Goal: Task Accomplishment & Management: Manage account settings

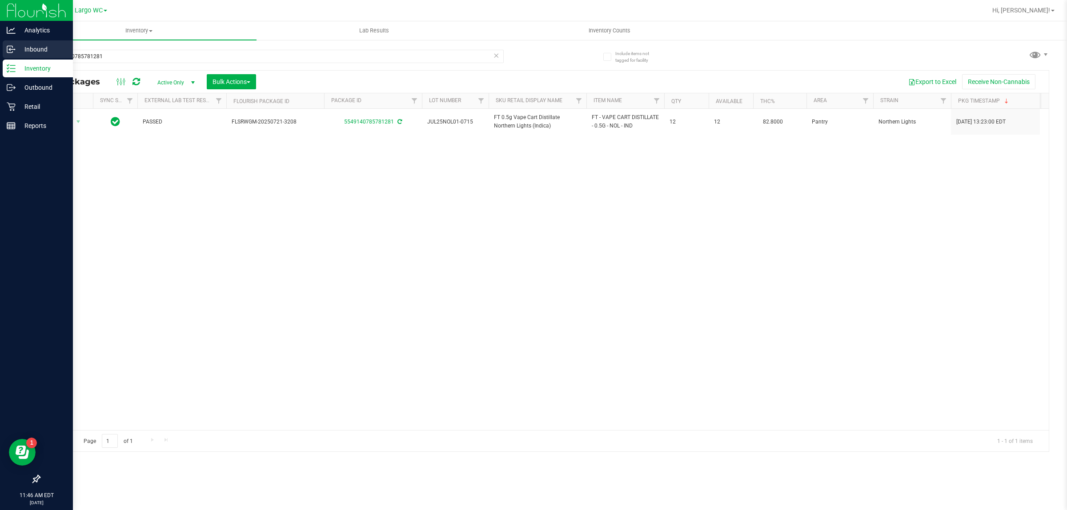
click at [32, 44] on p "Inbound" at bounding box center [42, 49] width 53 height 11
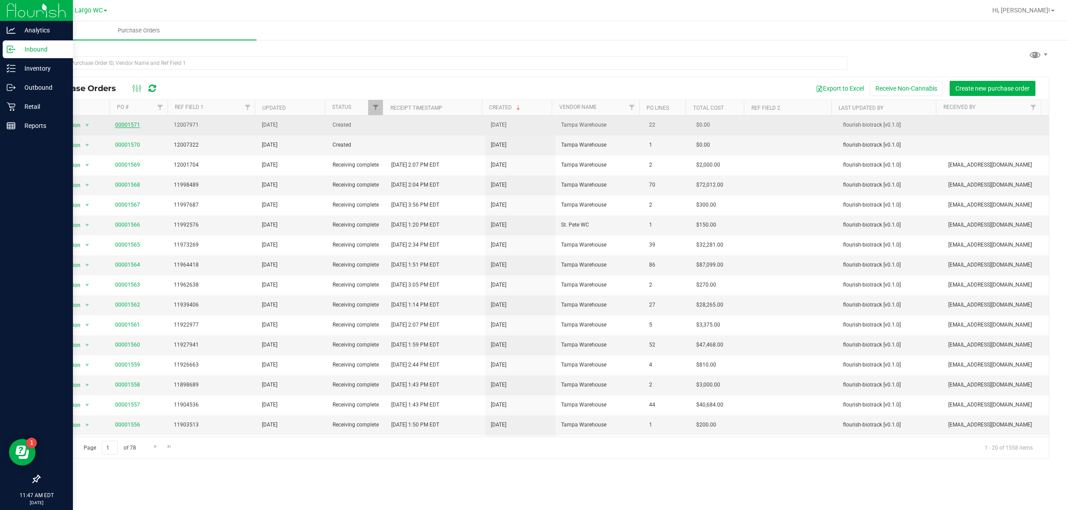
click at [124, 127] on link "00001571" at bounding box center [127, 125] width 25 height 6
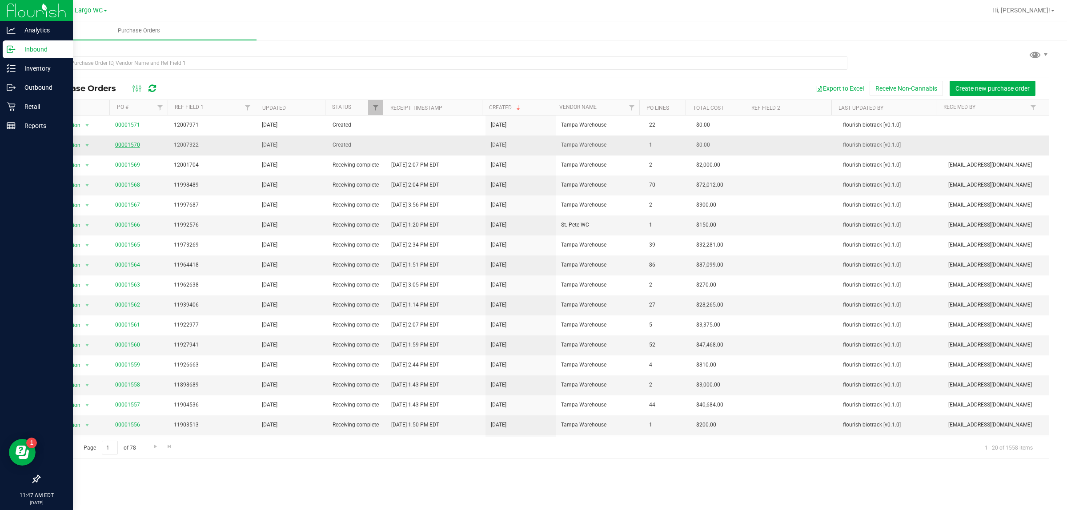
click at [123, 146] on link "00001570" at bounding box center [127, 145] width 25 height 6
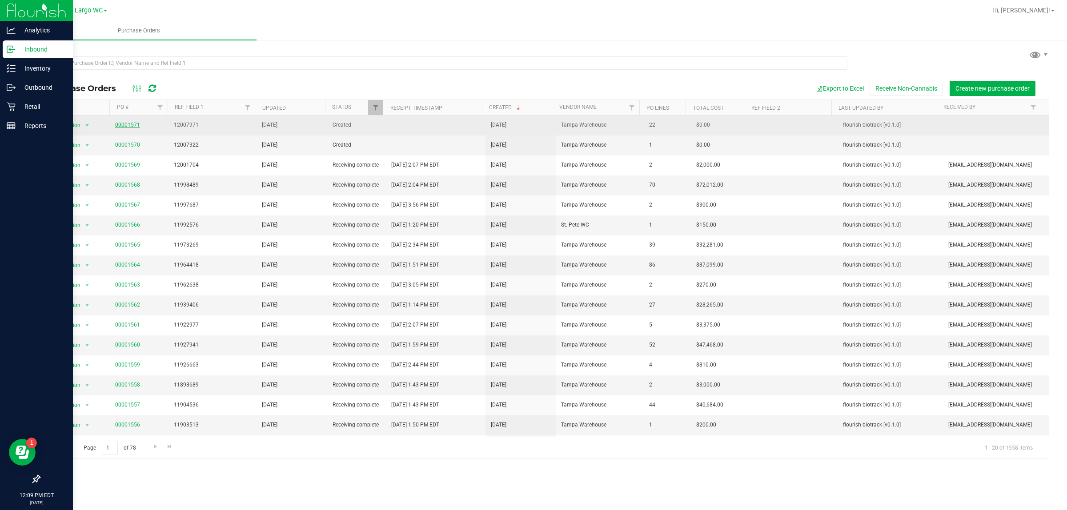
click at [128, 125] on link "00001571" at bounding box center [127, 125] width 25 height 6
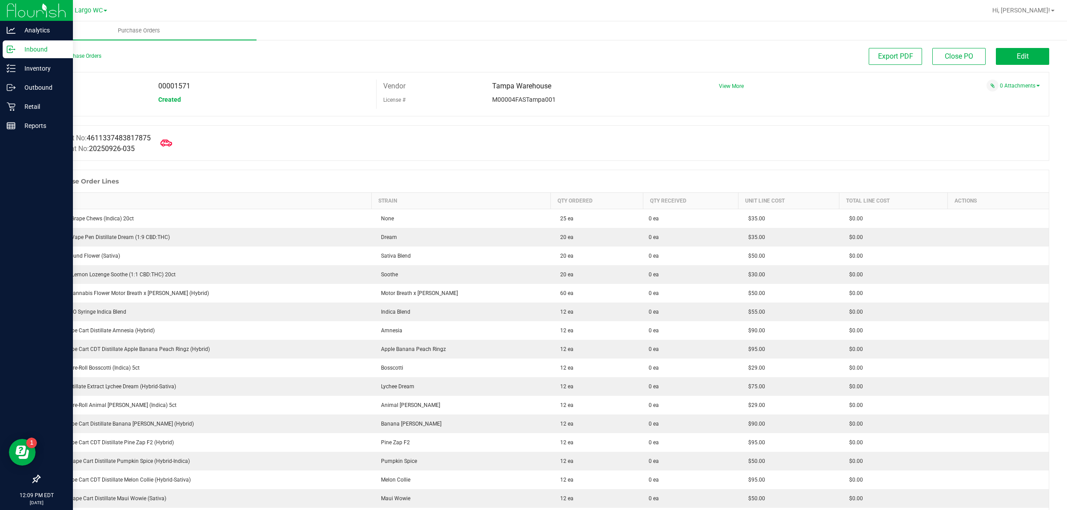
click at [172, 145] on icon at bounding box center [166, 143] width 12 height 7
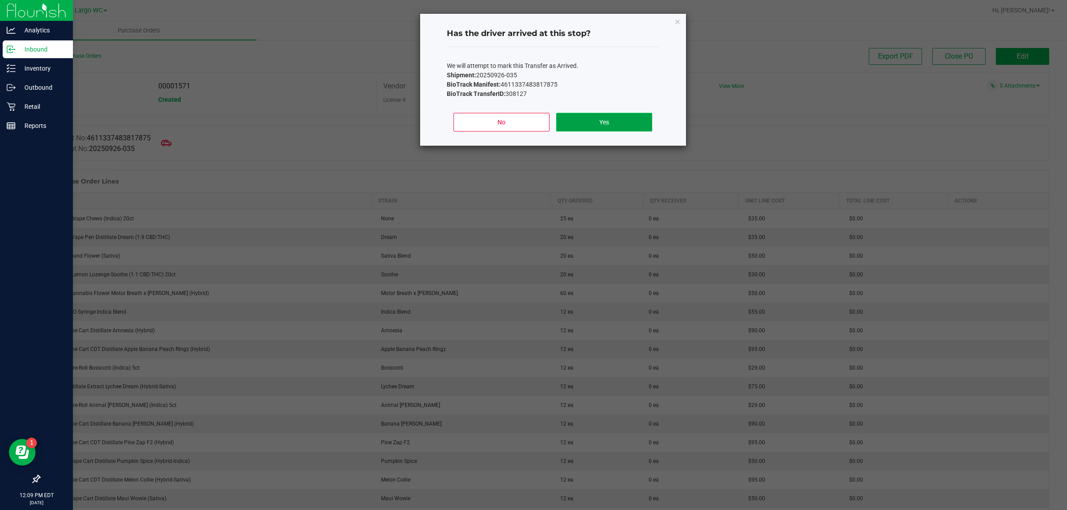
click at [602, 123] on button "Yes" at bounding box center [604, 122] width 96 height 19
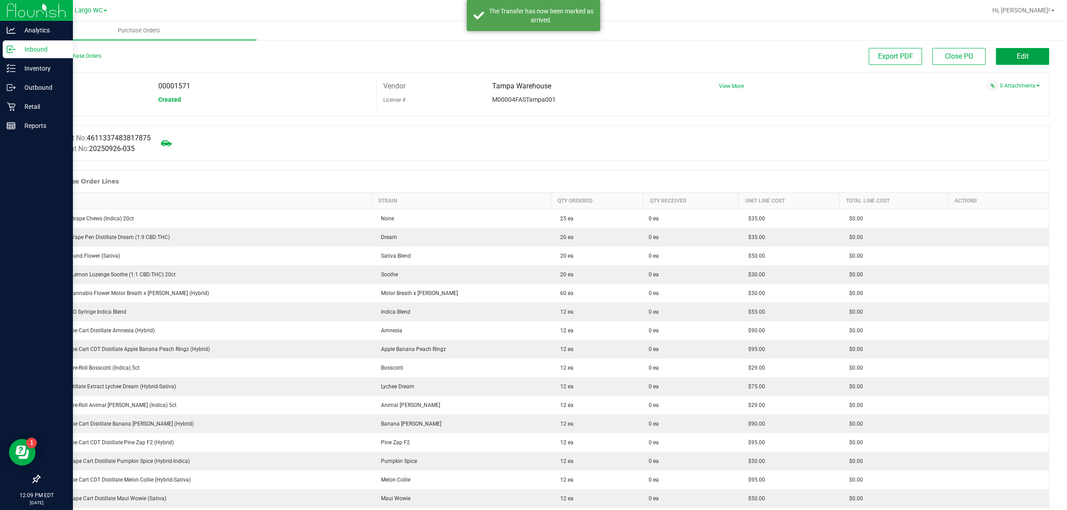
click at [1016, 55] on span "Edit" at bounding box center [1022, 56] width 12 height 8
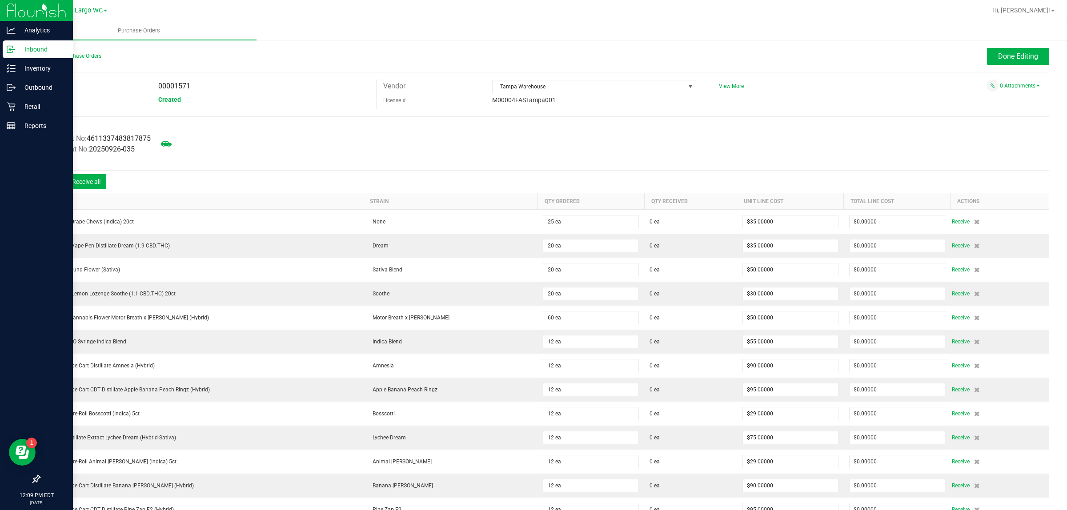
click at [52, 183] on icon at bounding box center [53, 183] width 8 height 8
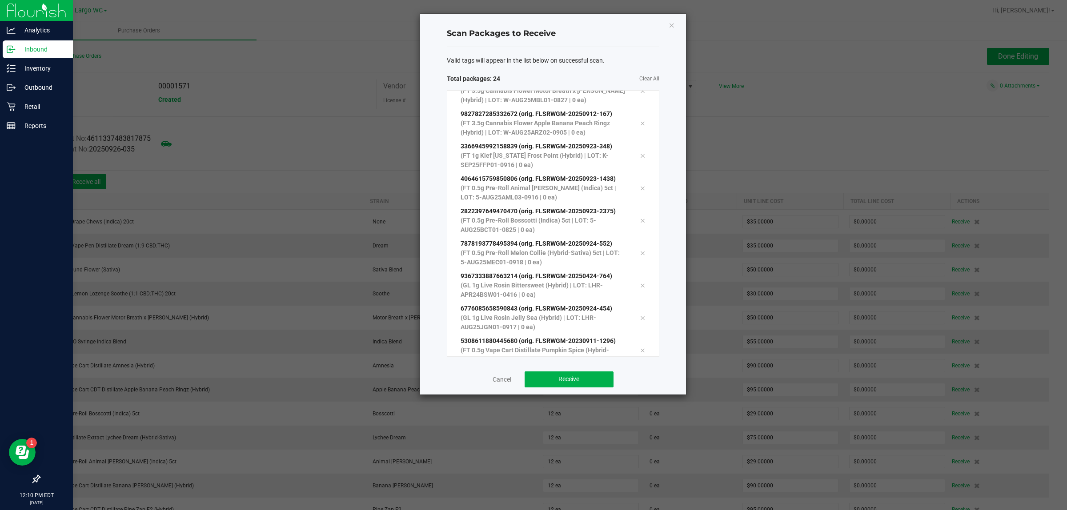
scroll to position [503, 0]
click at [596, 387] on button "Receive" at bounding box center [568, 380] width 89 height 16
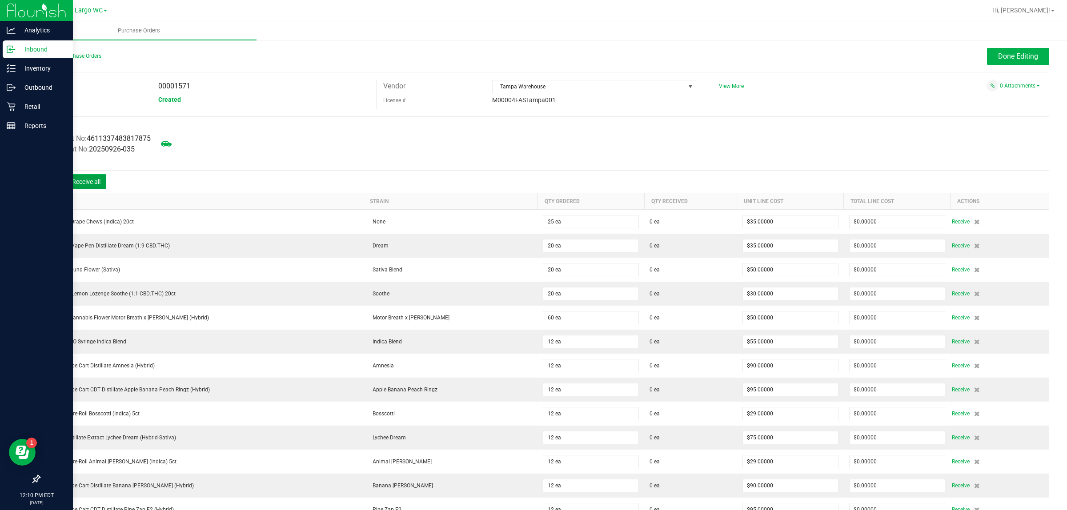
click at [82, 188] on button "Receive all" at bounding box center [86, 181] width 40 height 15
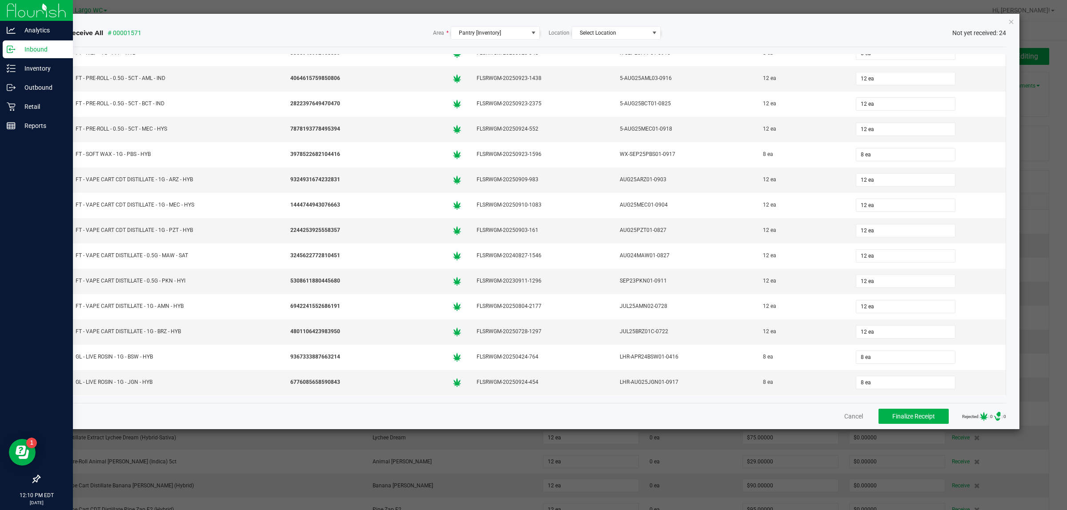
scroll to position [278, 0]
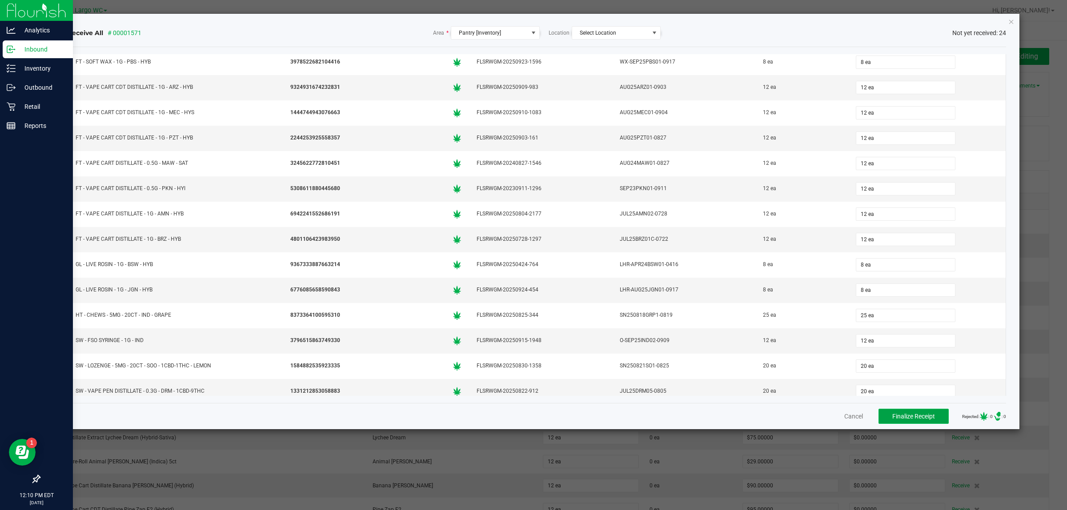
click at [909, 418] on span "Finalize Receipt" at bounding box center [913, 416] width 43 height 7
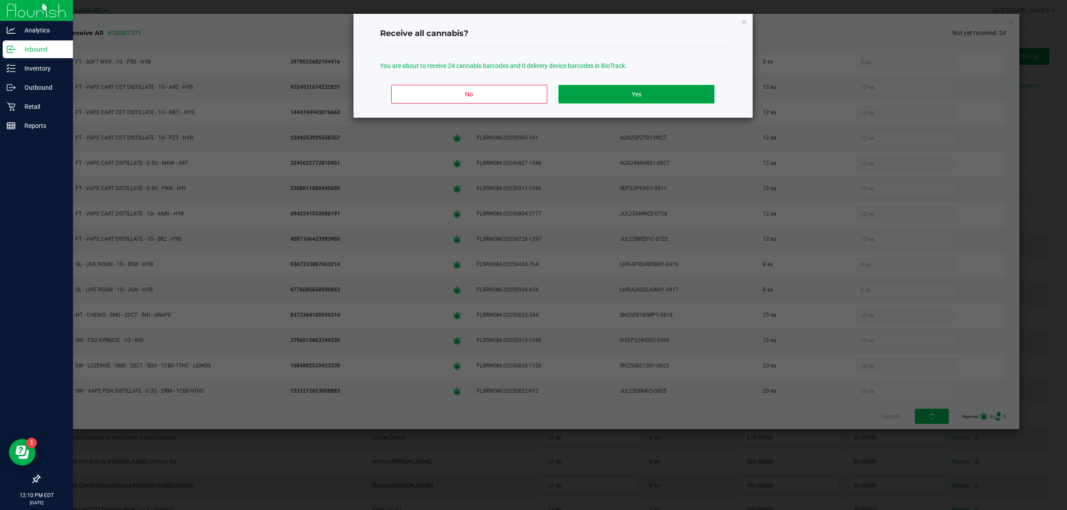
click at [657, 94] on button "Yes" at bounding box center [636, 94] width 156 height 19
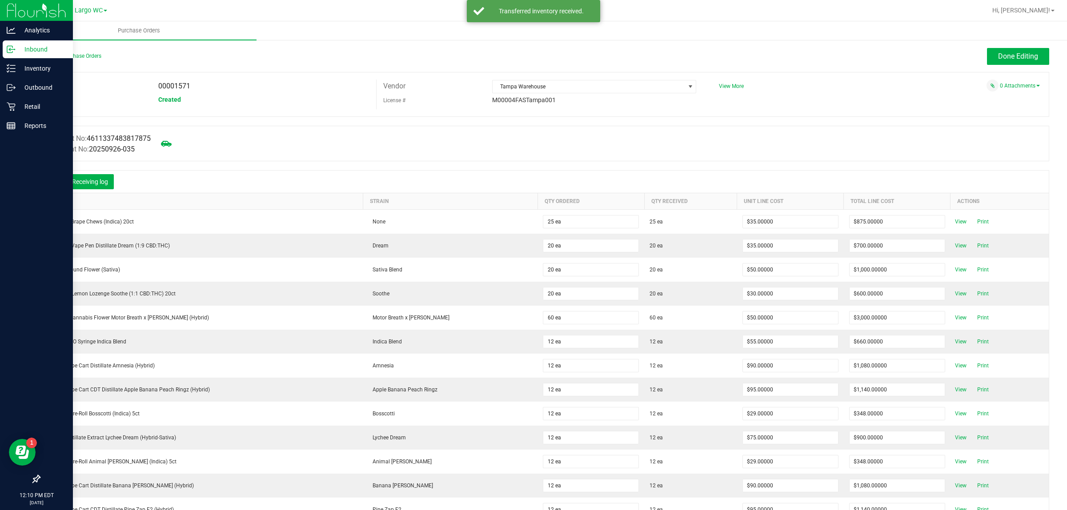
click at [515, 138] on div "Manifest No: 4611337483817875 Shipment No: 20250926-035" at bounding box center [544, 144] width 1010 height 36
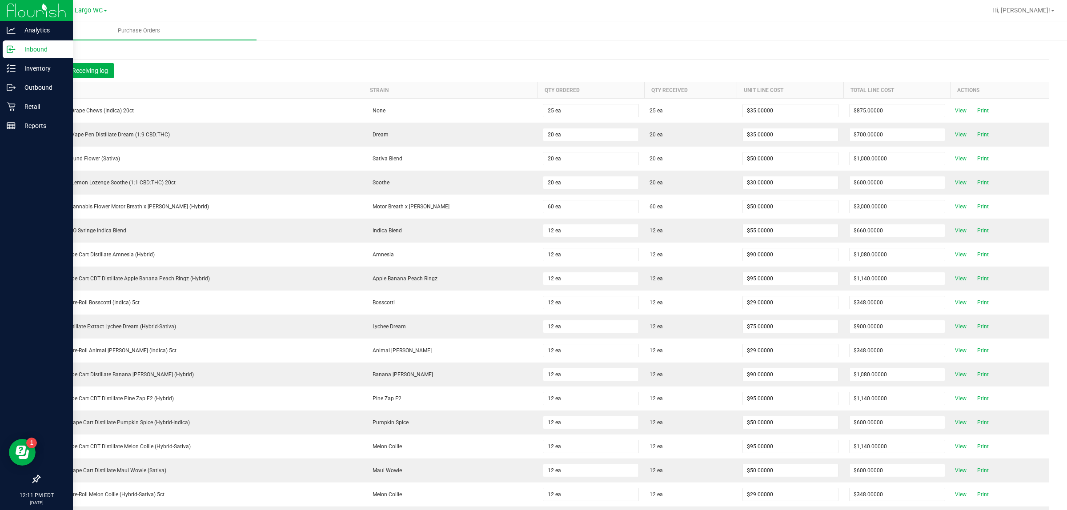
scroll to position [0, 0]
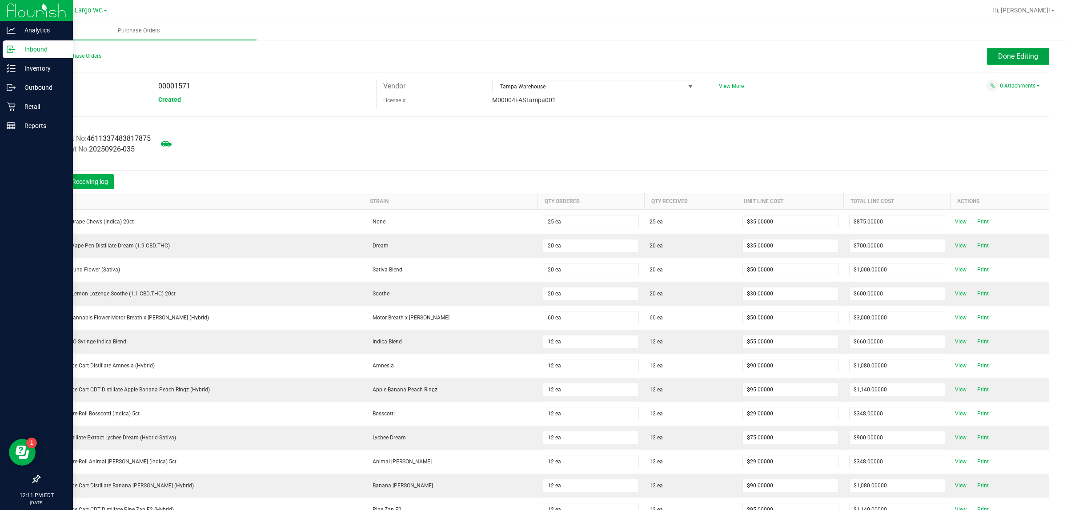
click at [998, 52] on span "Done Editing" at bounding box center [1018, 56] width 40 height 8
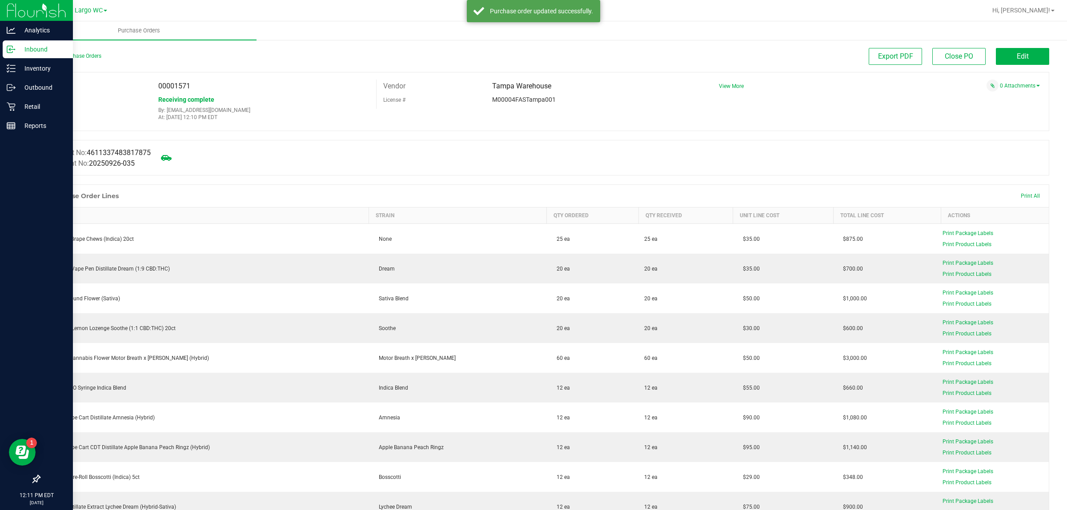
click at [83, 53] on link "Back to Purchase Orders" at bounding box center [70, 56] width 62 height 6
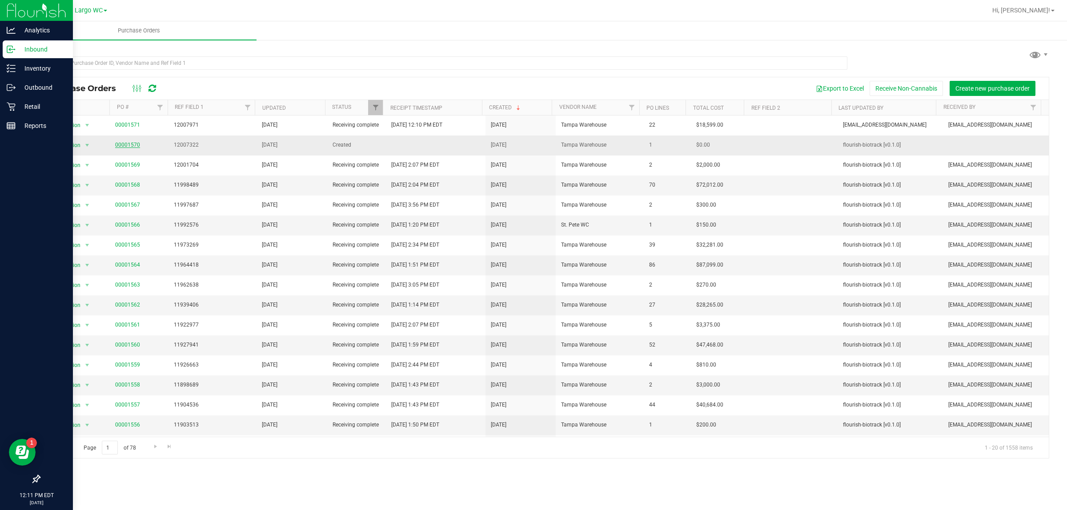
click at [132, 143] on link "00001570" at bounding box center [127, 145] width 25 height 6
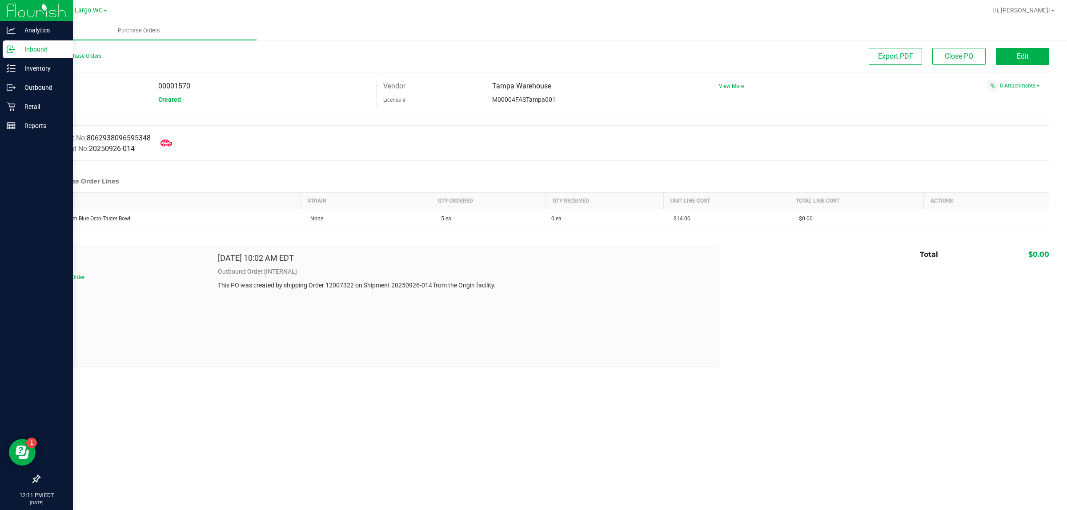
click at [169, 141] on icon at bounding box center [166, 143] width 12 height 7
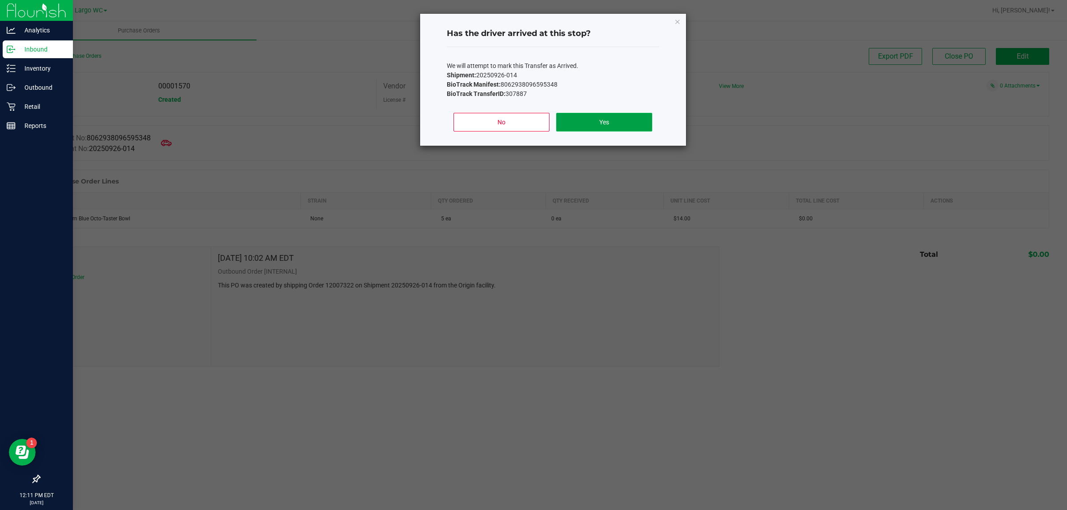
click at [610, 119] on button "Yes" at bounding box center [604, 122] width 96 height 19
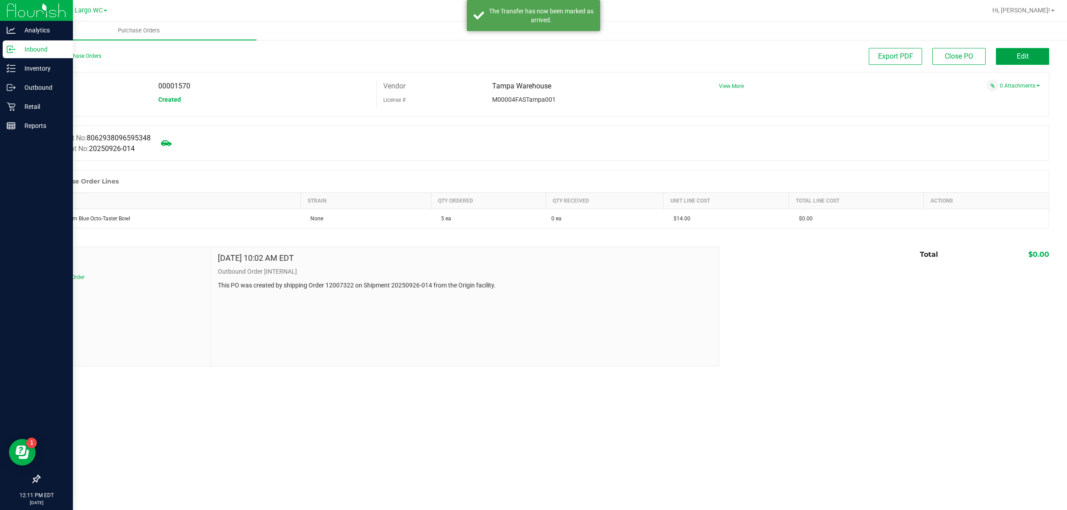
click at [1032, 56] on button "Edit" at bounding box center [1022, 56] width 53 height 17
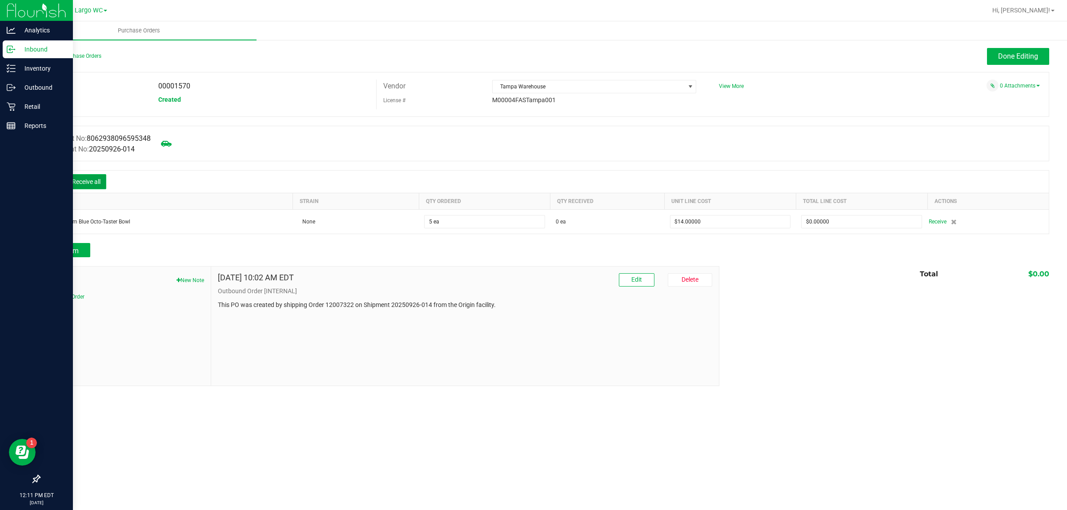
click at [96, 185] on button "Receive all" at bounding box center [86, 181] width 40 height 15
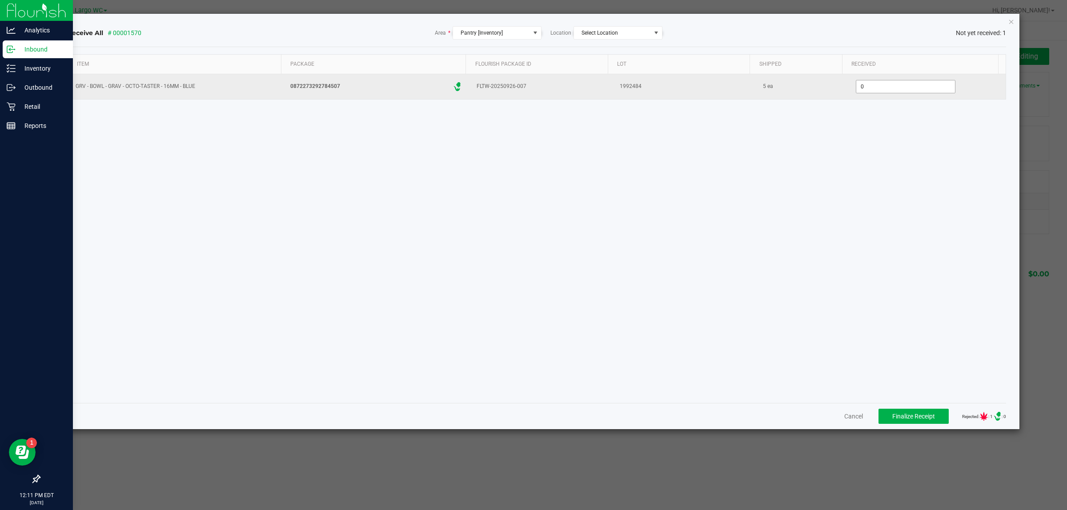
click at [897, 83] on input "0" at bounding box center [905, 86] width 99 height 12
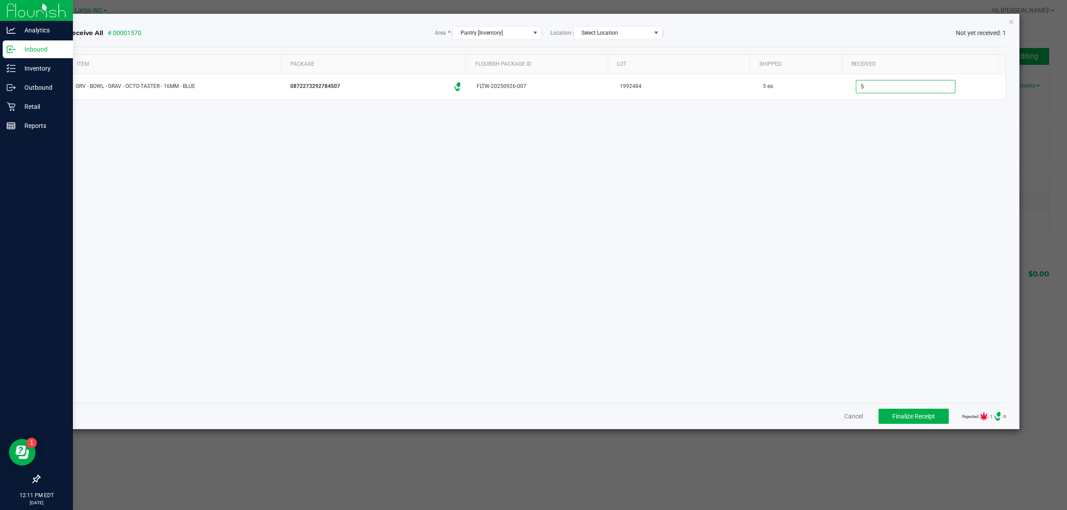
type input "5 ea"
click at [912, 241] on div "Item Package Flourish Package ID Lot Shipped Received GRV - BOWL - GRAV - OCTO-…" at bounding box center [537, 225] width 939 height 342
click at [915, 418] on span "Finalize Receipt" at bounding box center [913, 416] width 43 height 7
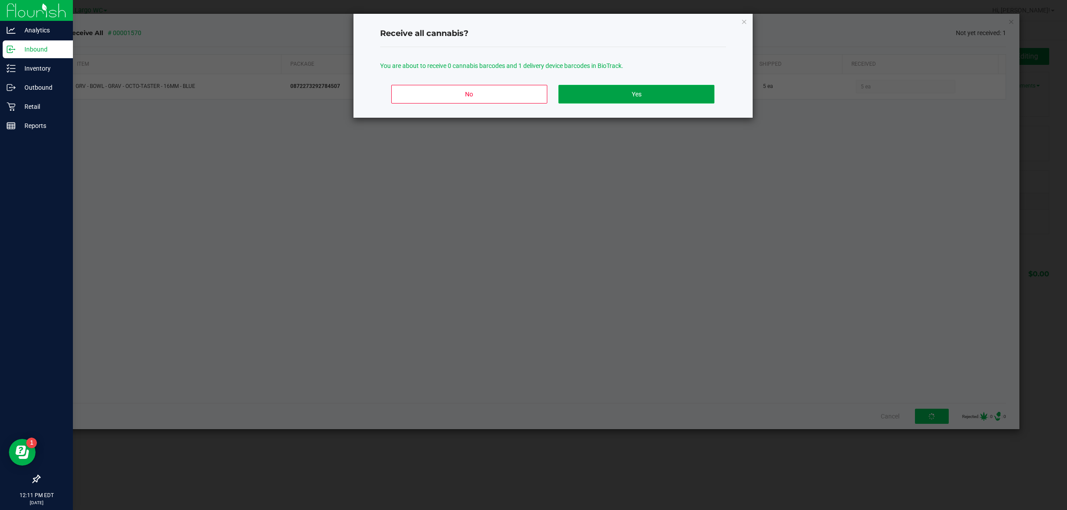
click at [629, 91] on button "Yes" at bounding box center [636, 94] width 156 height 19
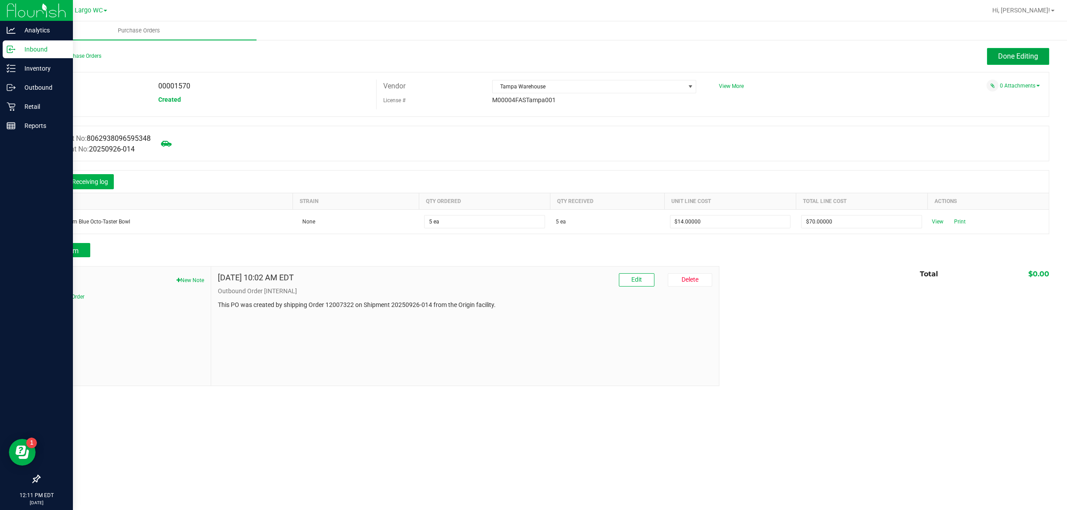
click at [1019, 56] on span "Done Editing" at bounding box center [1018, 56] width 40 height 8
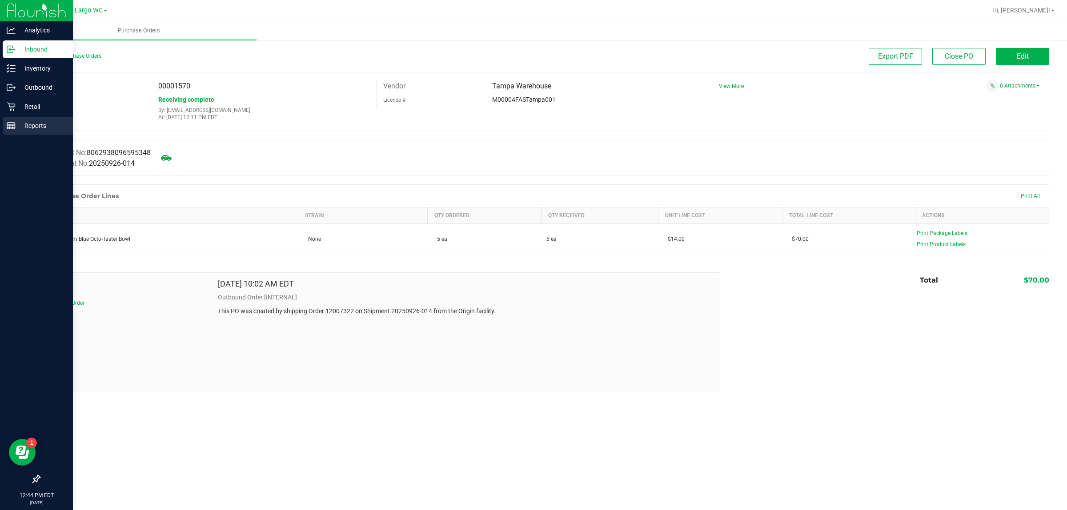
click at [24, 125] on p "Reports" at bounding box center [42, 125] width 53 height 11
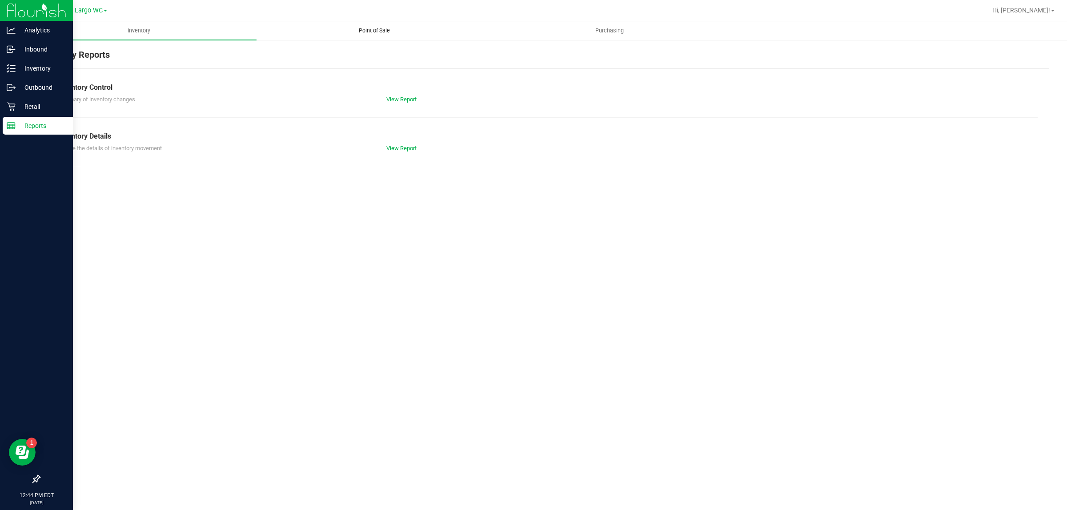
click at [383, 31] on span "Point of Sale" at bounding box center [374, 31] width 55 height 8
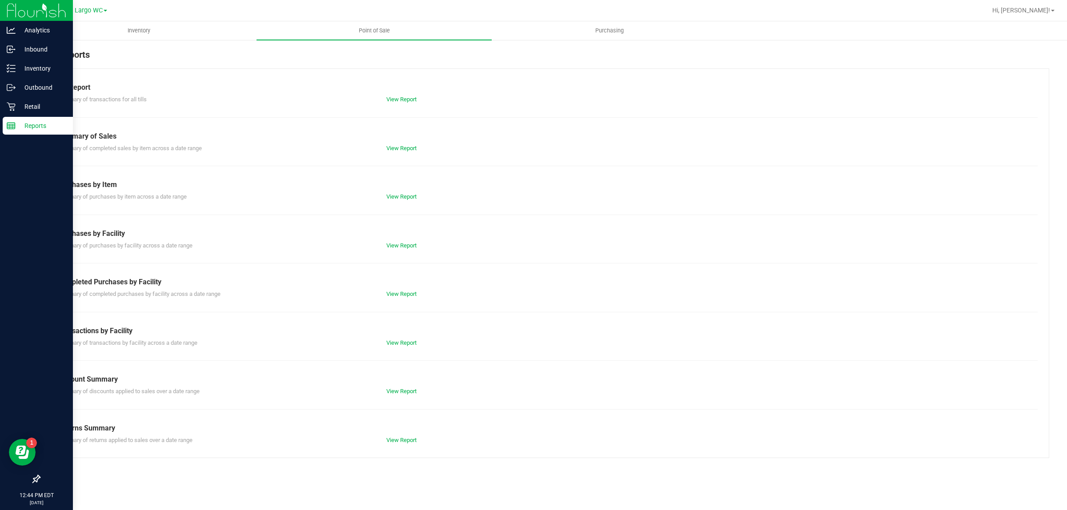
click at [407, 299] on div "Till Report Summary of transactions for all tills View Report Summary of Sales …" at bounding box center [544, 263] width 1010 height 390
drag, startPoint x: 407, startPoint y: 299, endPoint x: 407, endPoint y: 292, distance: 7.6
click at [407, 299] on div "Till Report Summary of transactions for all tills View Report Summary of Sales …" at bounding box center [544, 263] width 1010 height 390
click at [407, 292] on link "View Report" at bounding box center [401, 294] width 30 height 7
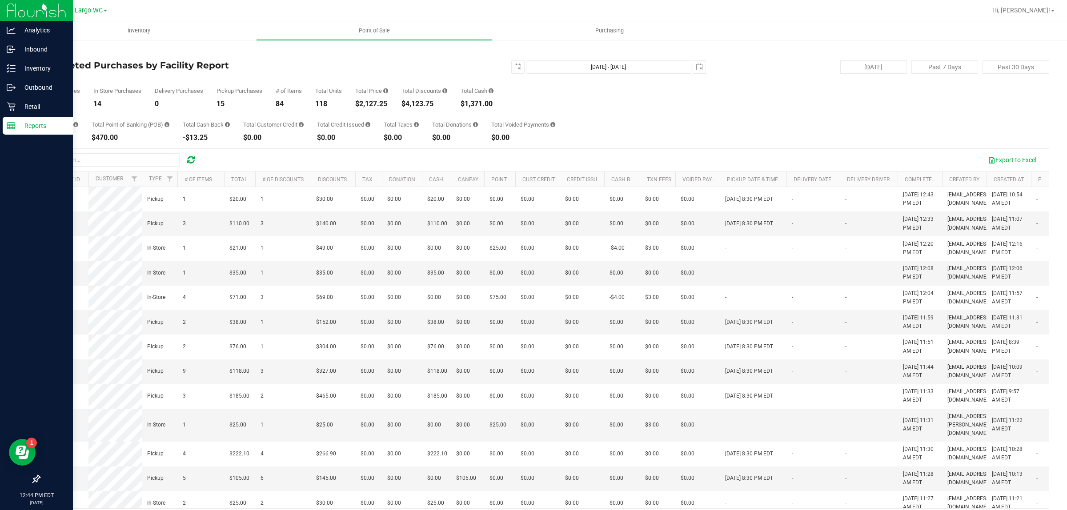
click at [379, 103] on div "$2,127.25" at bounding box center [371, 103] width 33 height 7
click at [29, 103] on p "Retail" at bounding box center [42, 106] width 53 height 11
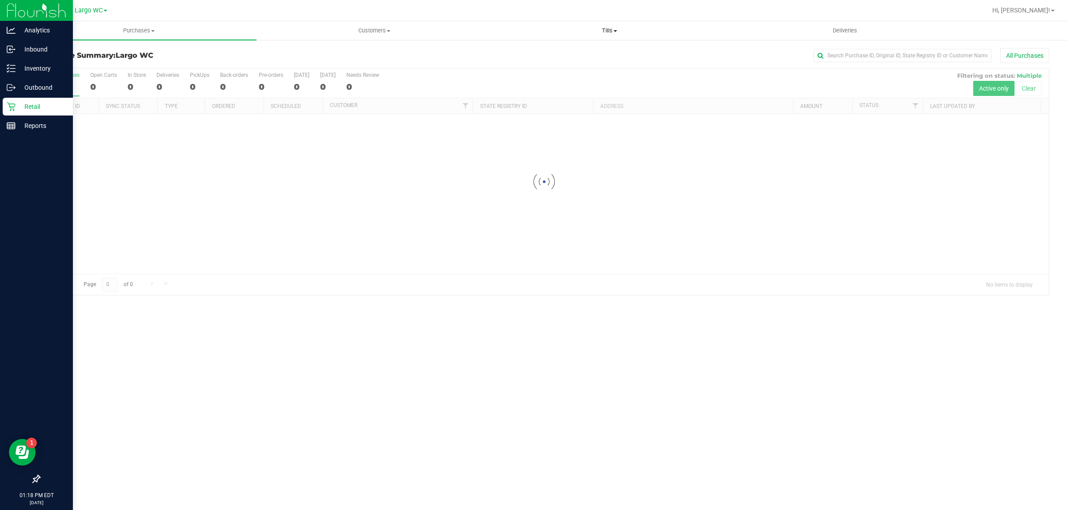
click at [609, 25] on uib-tab-heading "Tills Manage tills Reconcile e-payments" at bounding box center [609, 31] width 234 height 18
click at [558, 56] on li "Manage tills" at bounding box center [609, 53] width 235 height 11
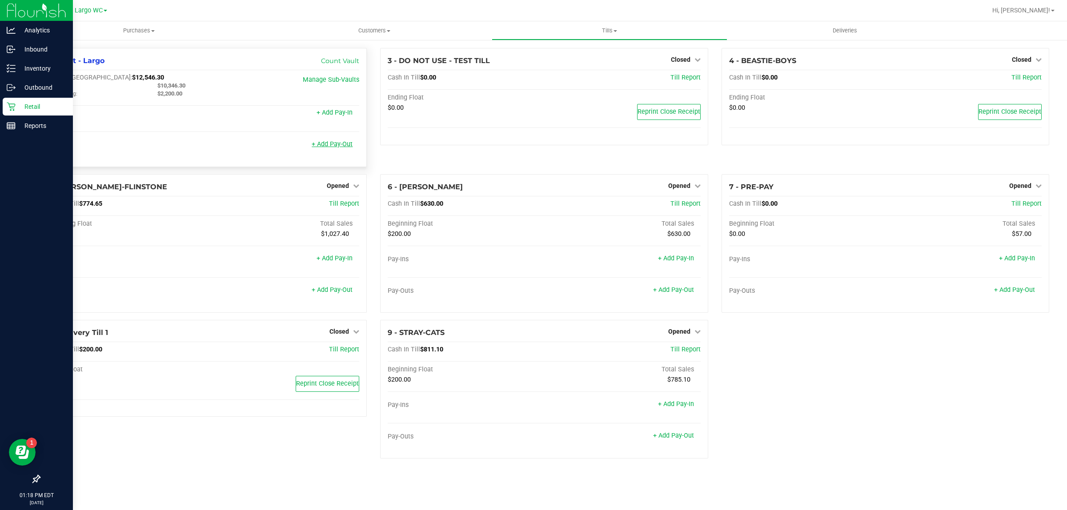
click at [331, 148] on link "+ Add Pay-Out" at bounding box center [332, 144] width 41 height 8
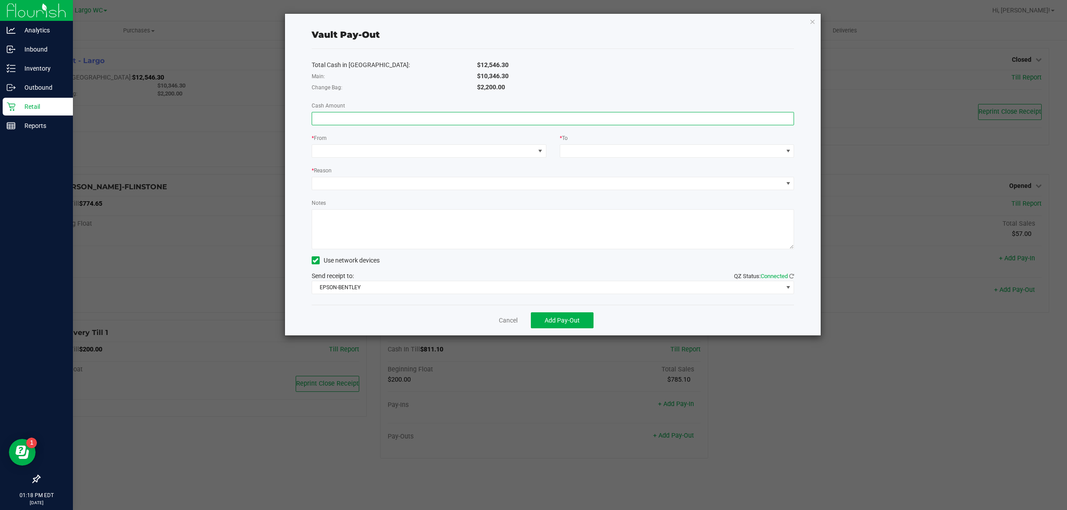
click at [367, 116] on input at bounding box center [553, 118] width 482 height 12
type input "$10,346.30"
click at [392, 154] on span at bounding box center [423, 151] width 223 height 12
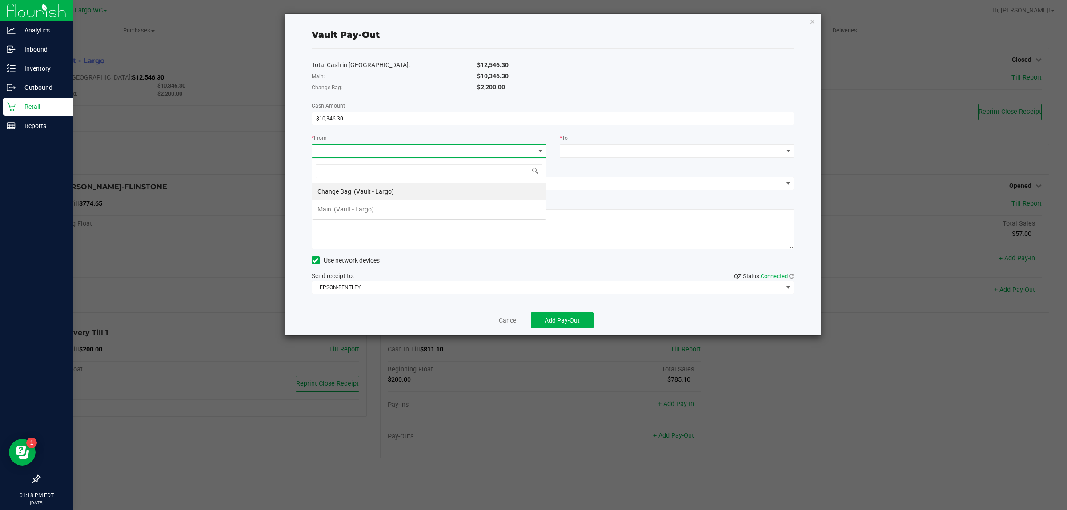
scroll to position [14, 234]
click at [352, 208] on span "(Vault - Largo)" at bounding box center [354, 209] width 40 height 7
click at [590, 147] on span at bounding box center [671, 151] width 223 height 12
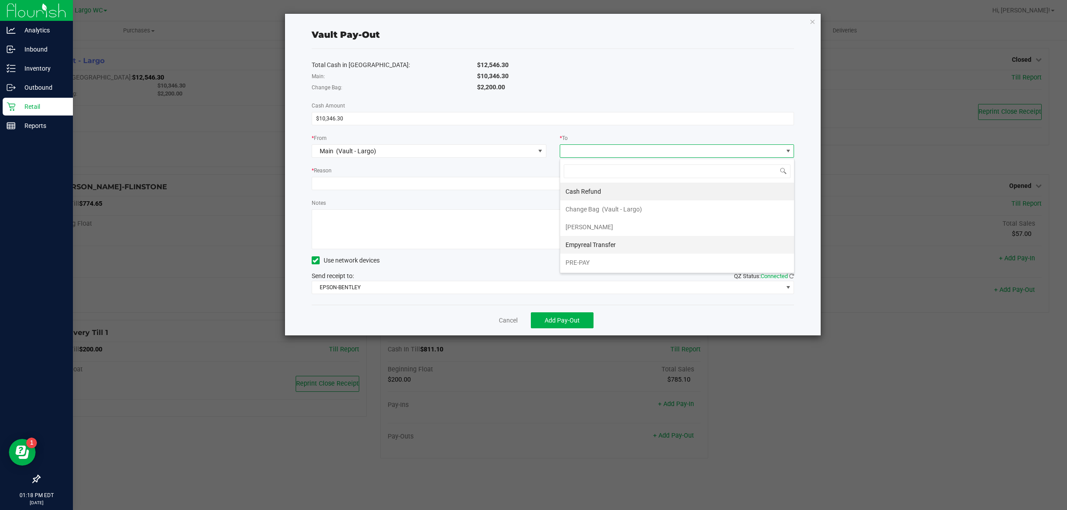
click at [617, 249] on li "Empyreal Transfer" at bounding box center [677, 245] width 234 height 18
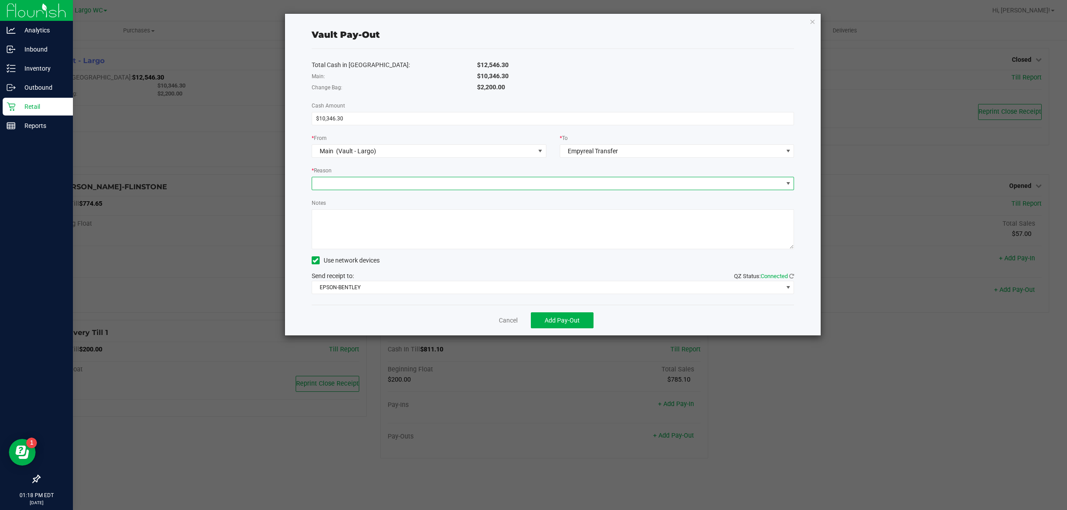
click at [341, 190] on span at bounding box center [553, 183] width 483 height 13
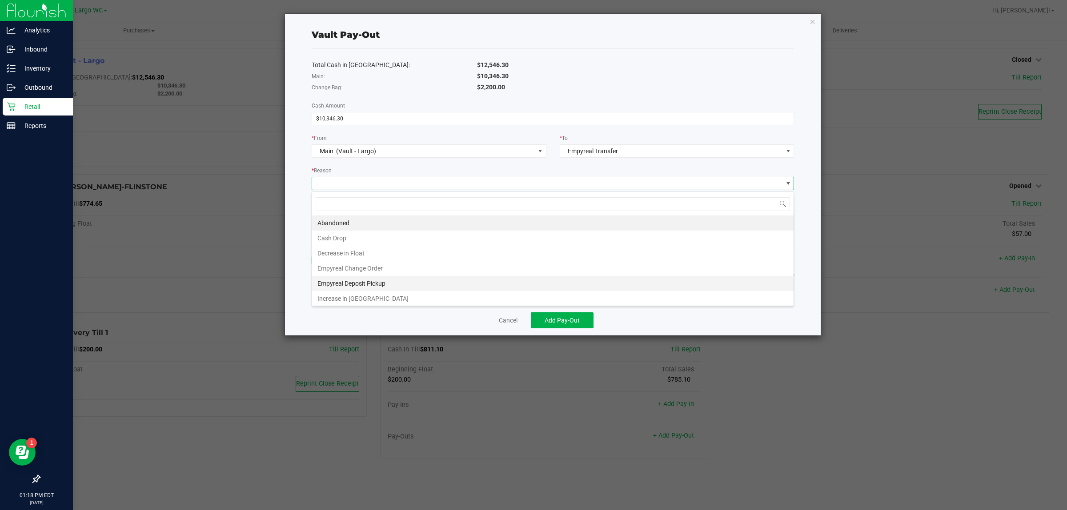
scroll to position [14, 482]
click at [411, 281] on li "Empyreal Deposit Pickup" at bounding box center [552, 283] width 481 height 15
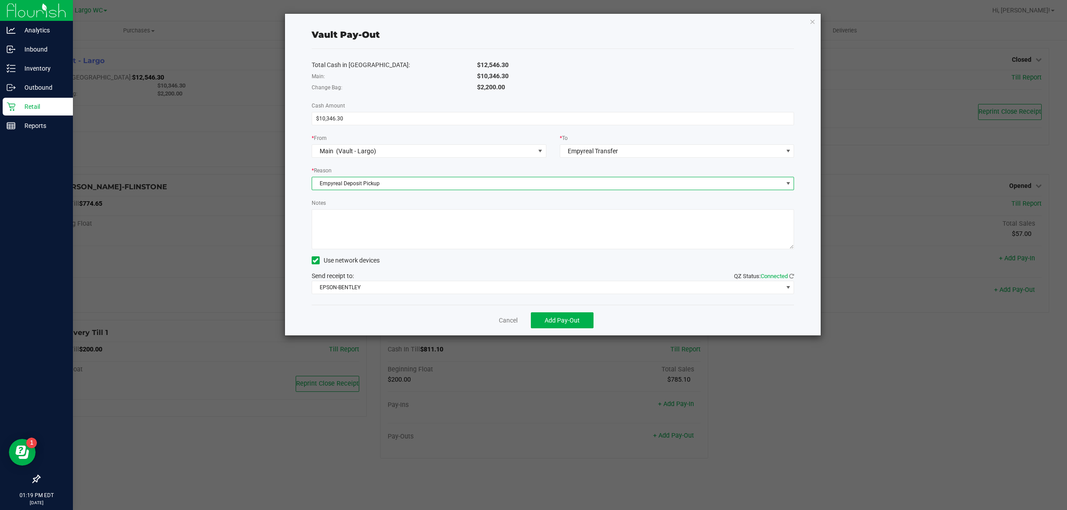
click at [343, 212] on textarea "Notes" at bounding box center [553, 229] width 483 height 40
click at [388, 223] on textarea "Notes" at bounding box center [553, 229] width 483 height 40
click at [495, 224] on textarea "Notes" at bounding box center [553, 229] width 483 height 40
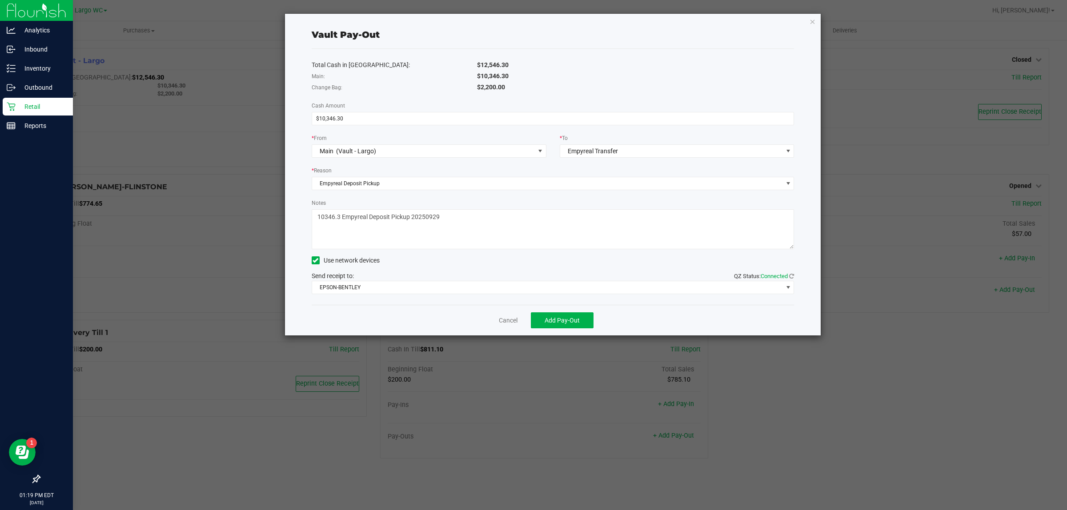
click at [390, 218] on textarea "Notes" at bounding box center [553, 229] width 483 height 40
click at [467, 225] on textarea "Notes" at bounding box center [553, 229] width 483 height 40
type textarea "10346.3 Empyreal Deposit Pickup 20250929"
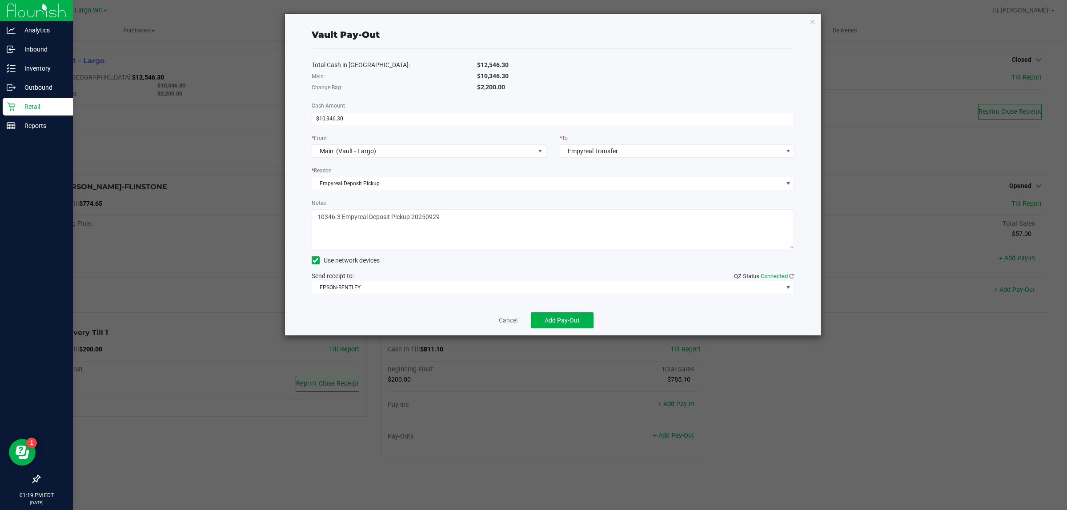
click at [476, 296] on div "Total Cash in Vault: $12,546.30 Main: $10,346.30 Change Bag: $2,200.00 Cash Amo…" at bounding box center [553, 177] width 483 height 256
click at [479, 279] on div "Send receipt to: QZ Status: Connected EPSON-BENTLEY" at bounding box center [553, 283] width 483 height 23
click at [465, 291] on span "EPSON-BENTLEY" at bounding box center [547, 287] width 471 height 12
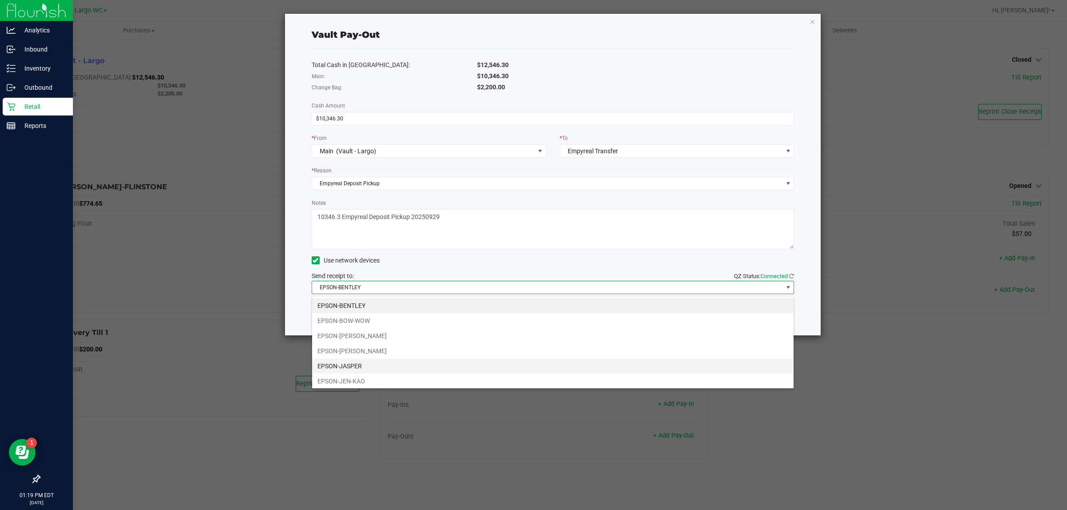
click at [369, 368] on li "EPSON-JASPER" at bounding box center [552, 366] width 481 height 15
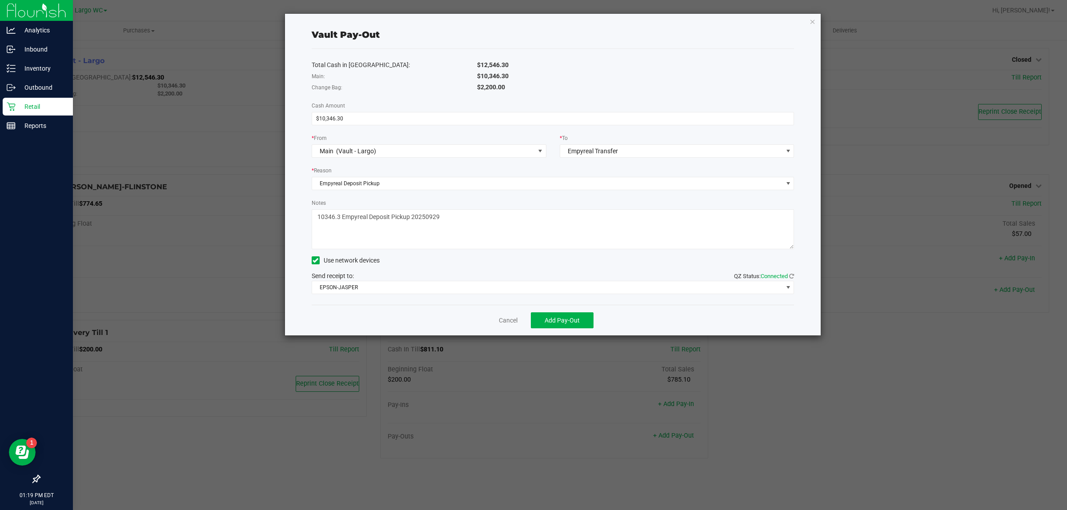
click at [472, 212] on textarea "Notes" at bounding box center [553, 229] width 483 height 40
click at [553, 322] on span "Add Pay-Out" at bounding box center [561, 320] width 35 height 7
click at [499, 318] on link "Dismiss" at bounding box center [504, 320] width 21 height 9
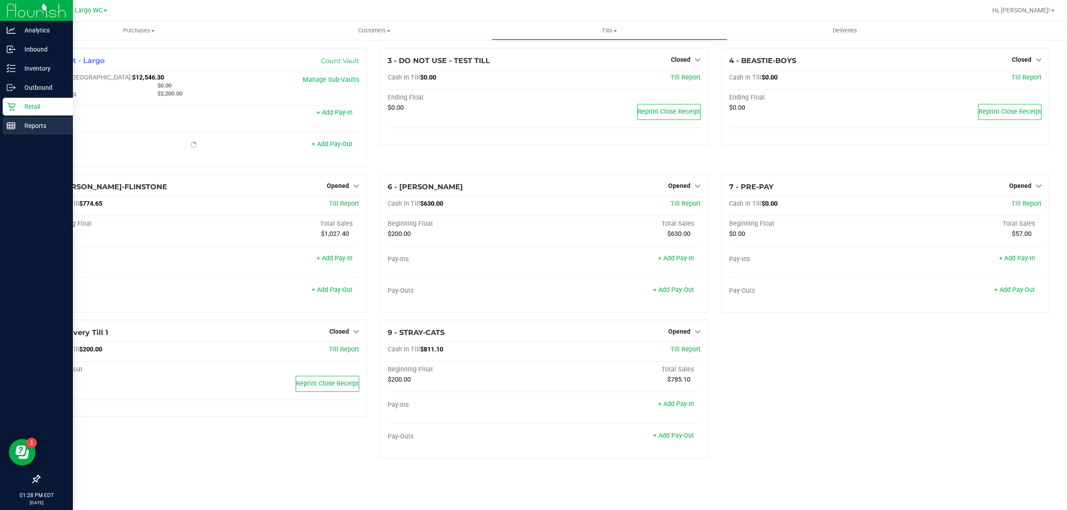
click at [10, 127] on line at bounding box center [10, 126] width 0 height 4
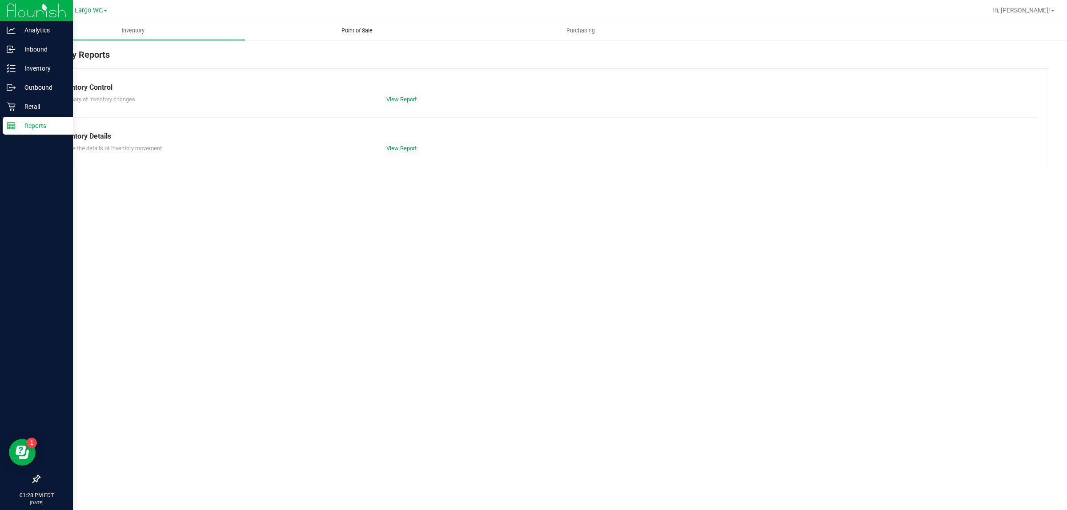
click at [342, 33] on span "Point of Sale" at bounding box center [356, 31] width 55 height 8
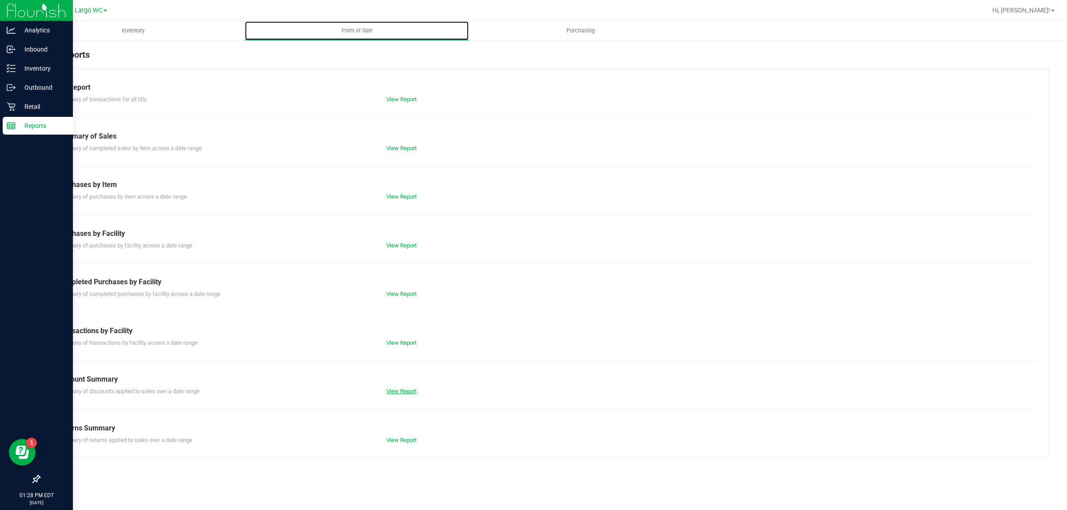
click at [399, 392] on link "View Report" at bounding box center [401, 391] width 30 height 7
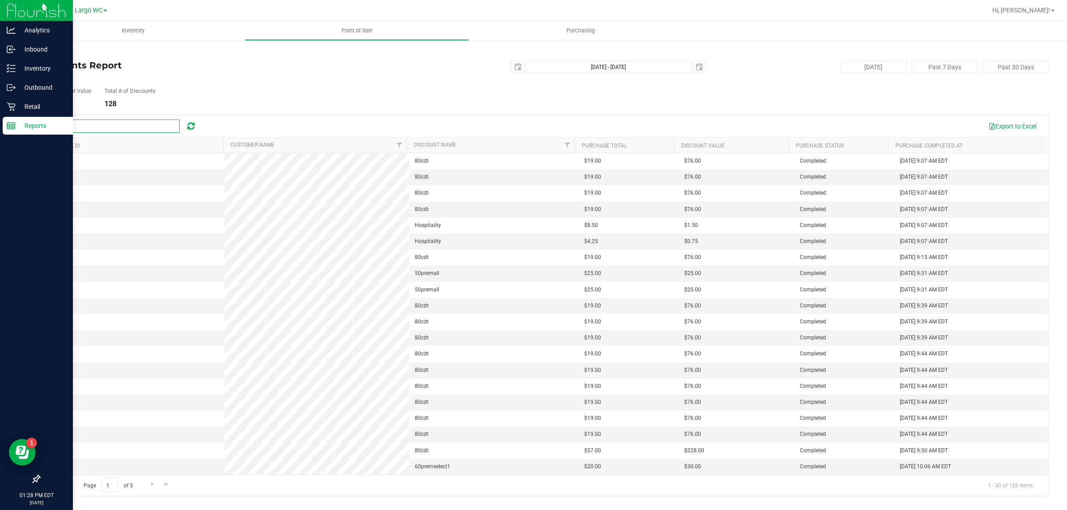
click at [115, 129] on input "text" at bounding box center [112, 126] width 133 height 13
type input "custom"
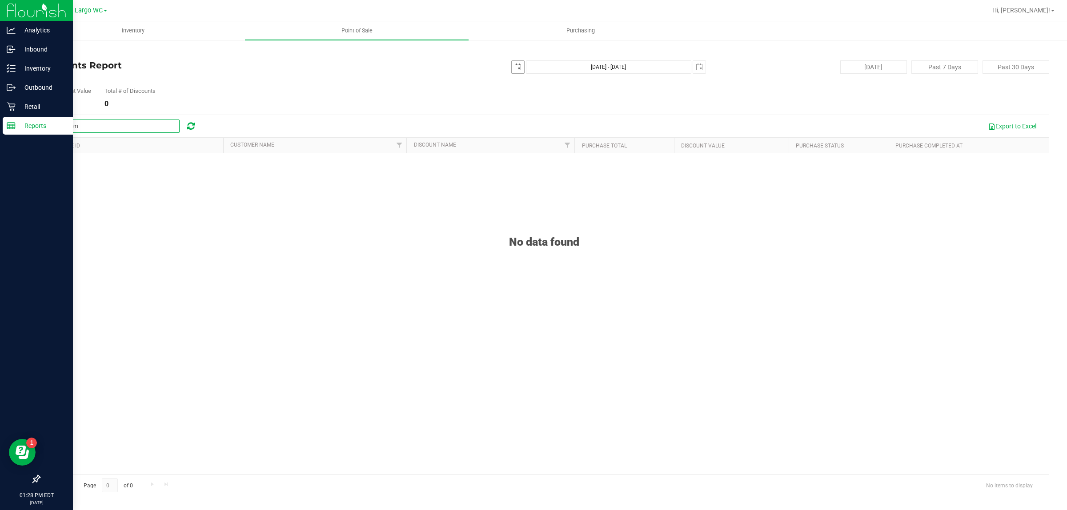
click at [520, 66] on span "select" at bounding box center [517, 67] width 7 height 7
click at [532, 116] on link "1" at bounding box center [532, 116] width 13 height 14
type input "[DATE]"
type input "[DATE] - [DATE]"
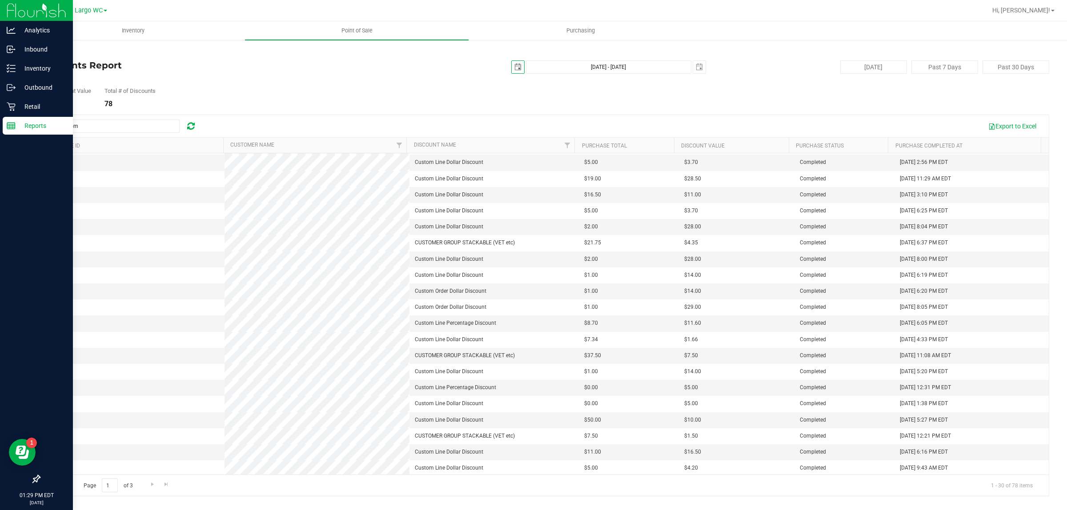
scroll to position [163, 0]
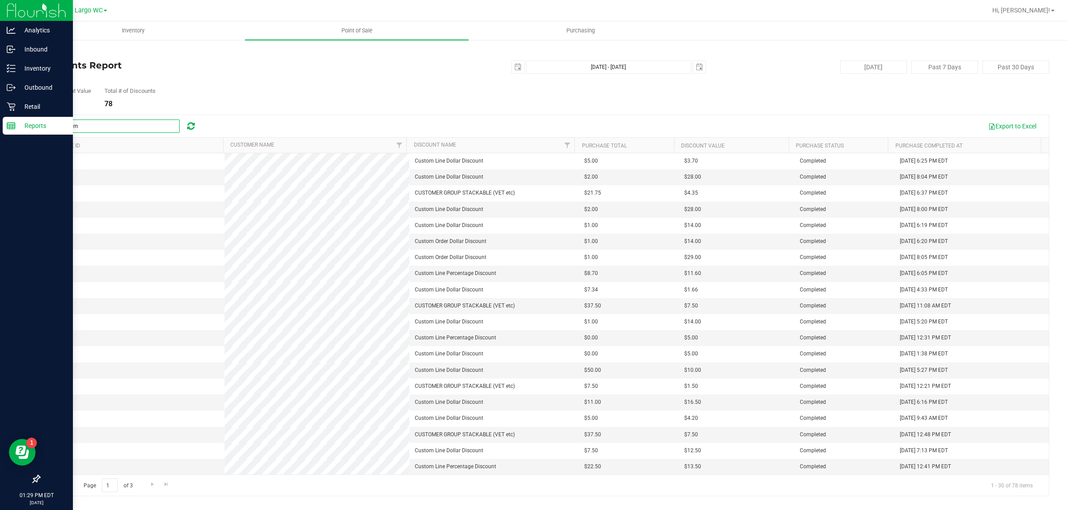
click at [138, 126] on input "custom" at bounding box center [112, 126] width 133 height 13
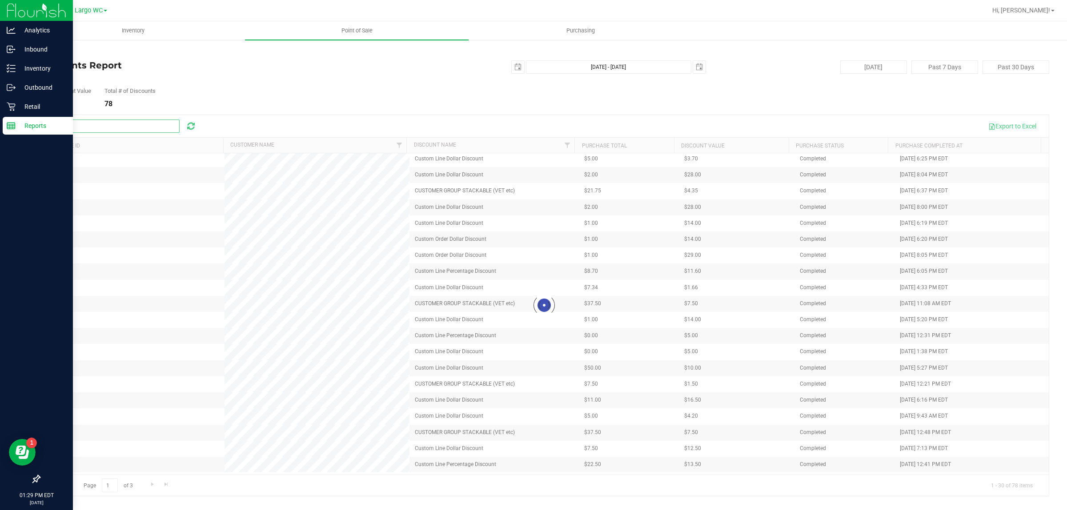
scroll to position [0, 0]
type input "employee"
